Goal: Transaction & Acquisition: Purchase product/service

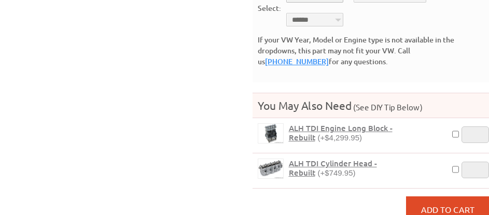
scroll to position [415, 0]
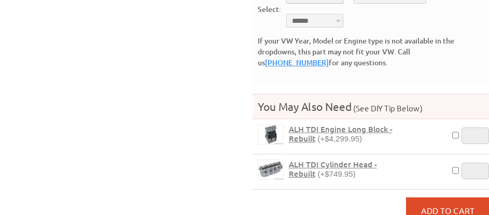
click at [359, 124] on span "ALH TDI Engine Long Block - Rebuilt" at bounding box center [341, 134] width 104 height 20
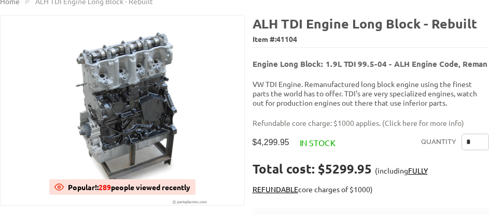
scroll to position [156, 0]
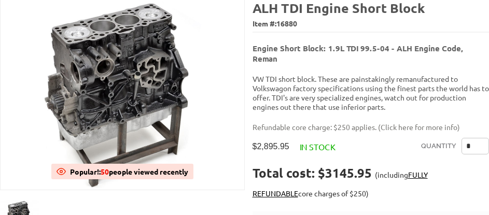
scroll to position [156, 0]
